Goal: Find specific page/section: Find specific page/section

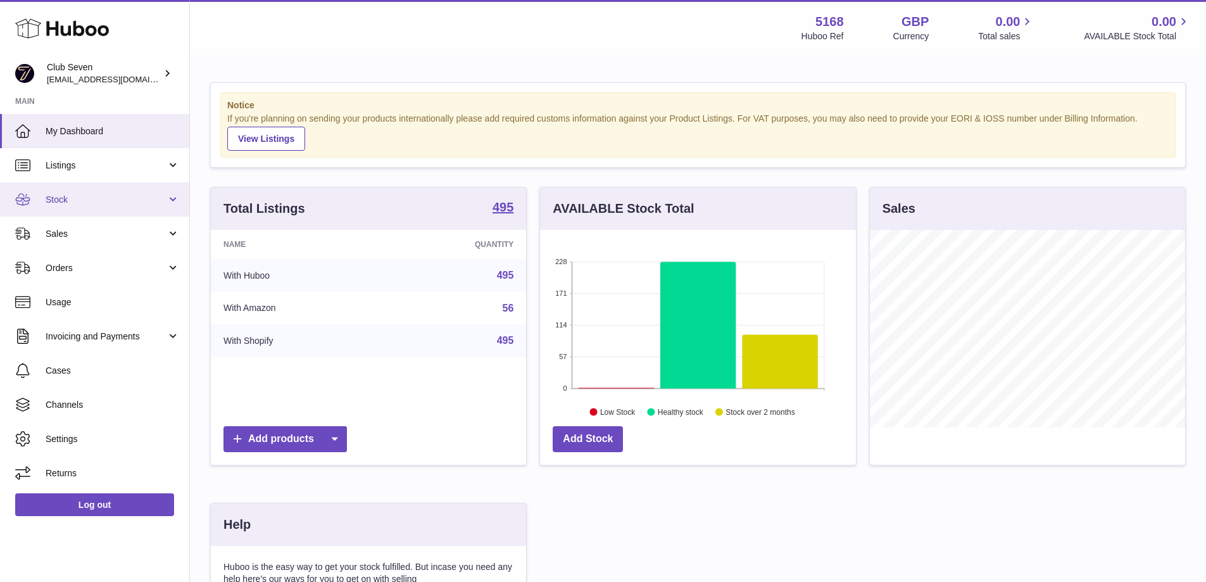
scroll to position [198, 316]
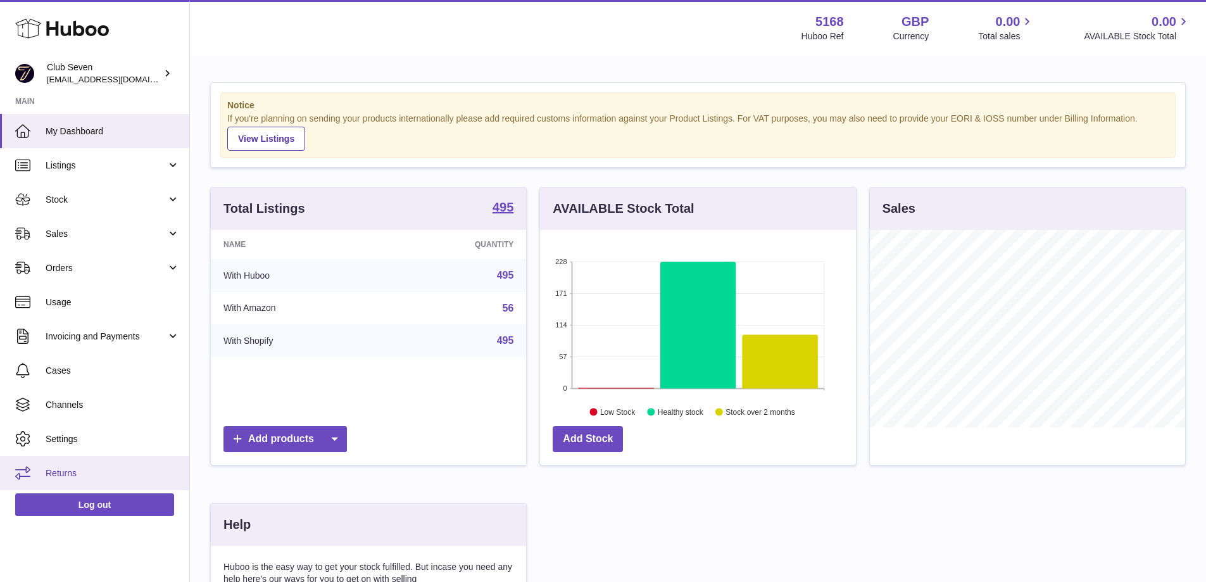
click at [66, 469] on span "Returns" at bounding box center [113, 473] width 134 height 12
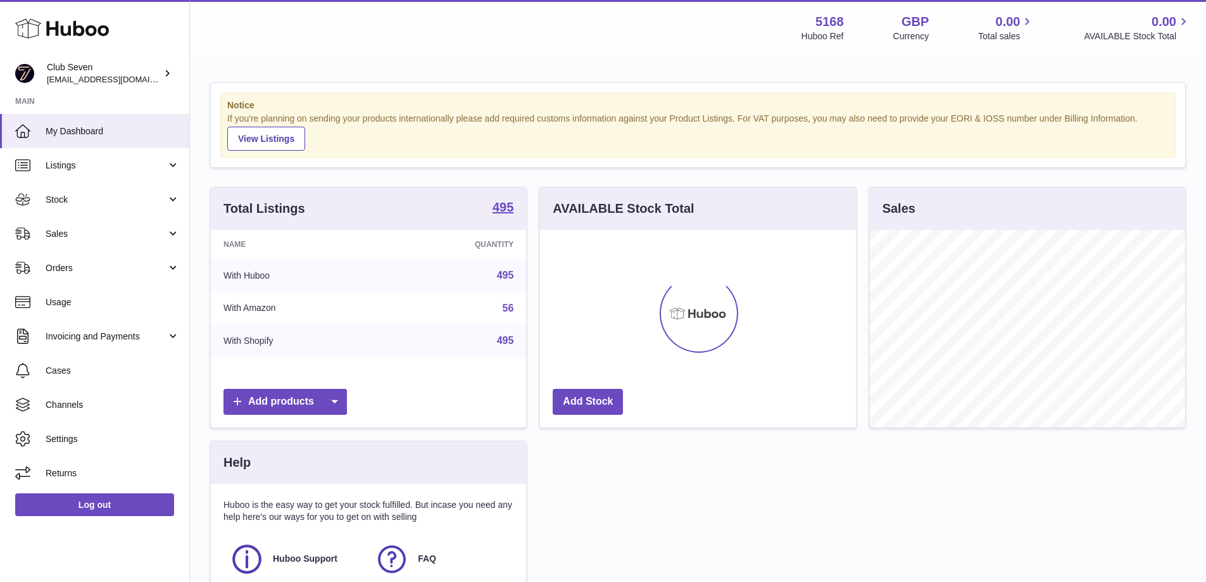
scroll to position [198, 316]
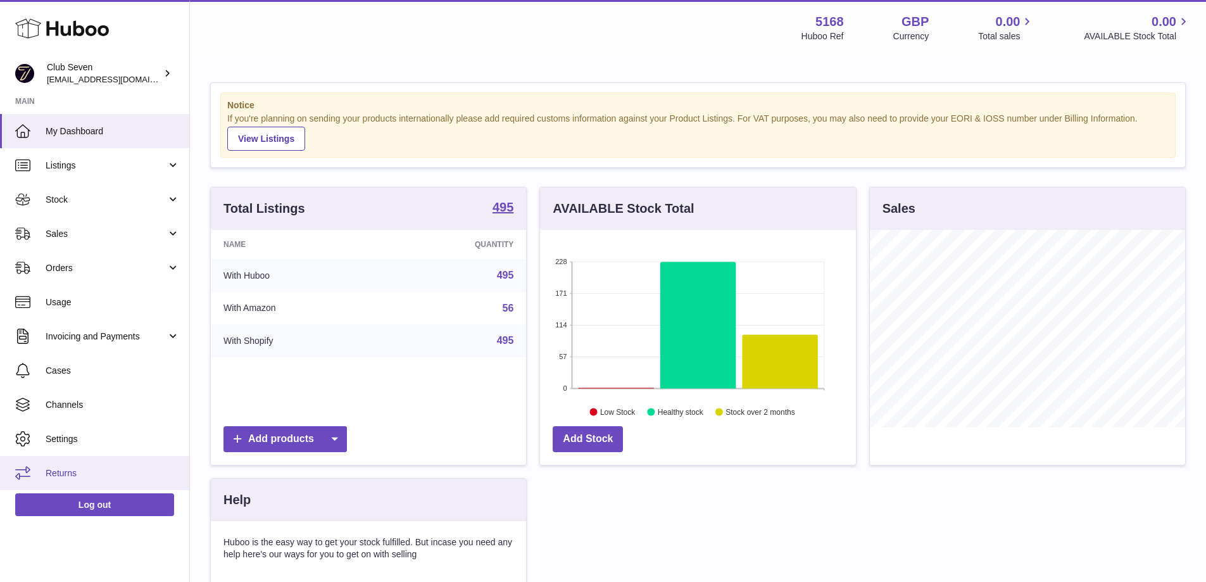
click at [72, 473] on span "Returns" at bounding box center [113, 473] width 134 height 12
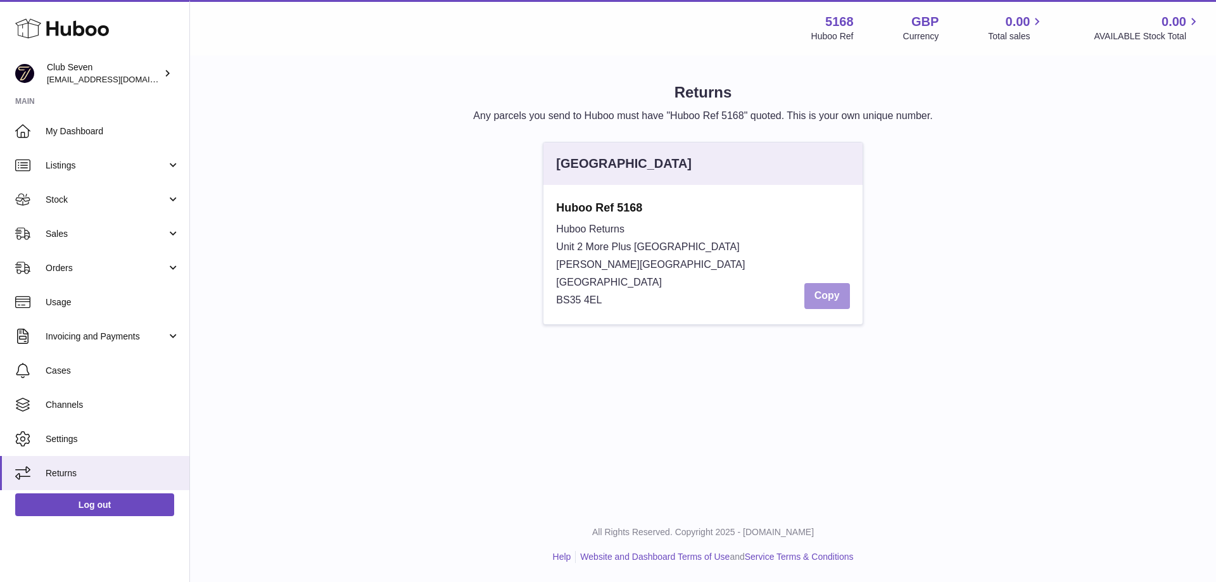
click at [826, 292] on button "Copy" at bounding box center [827, 296] width 46 height 26
